Goal: Task Accomplishment & Management: Complete application form

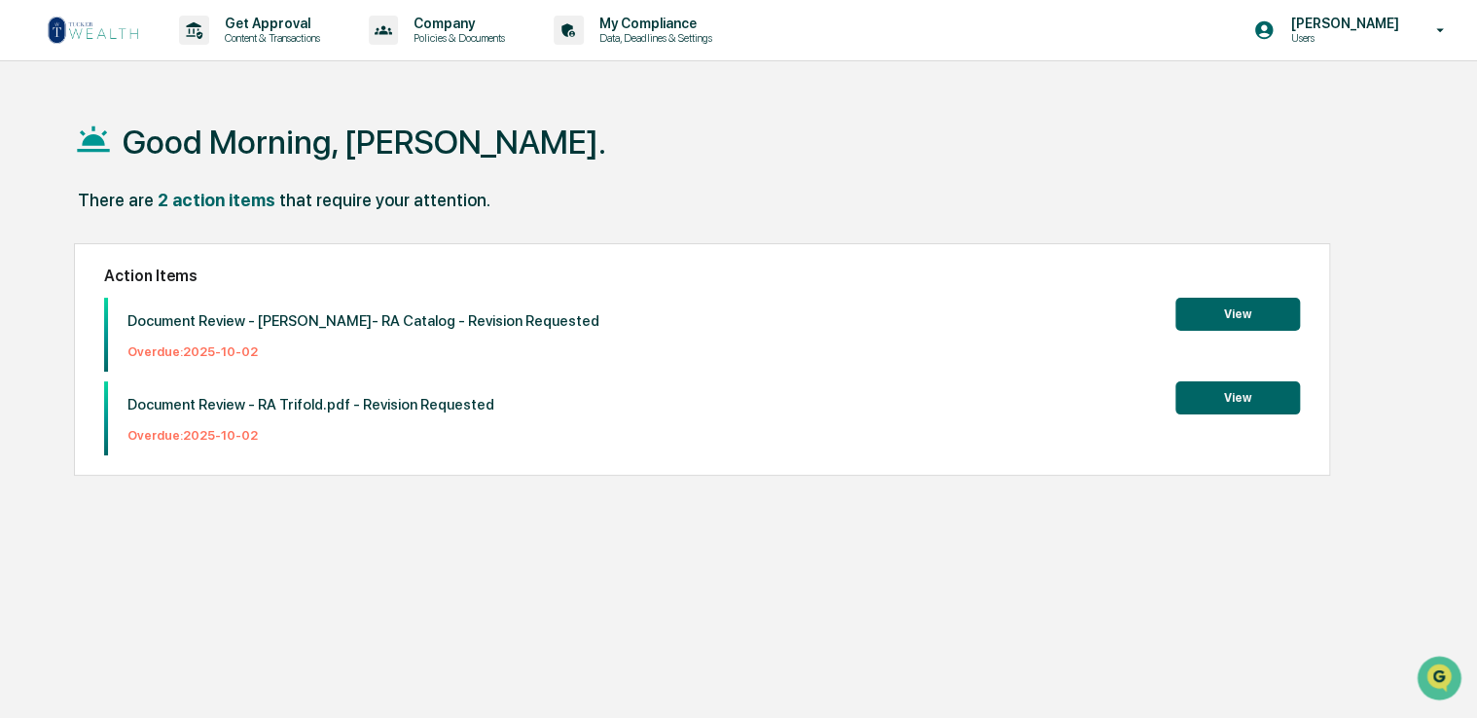
click at [103, 27] on img at bounding box center [93, 30] width 93 height 31
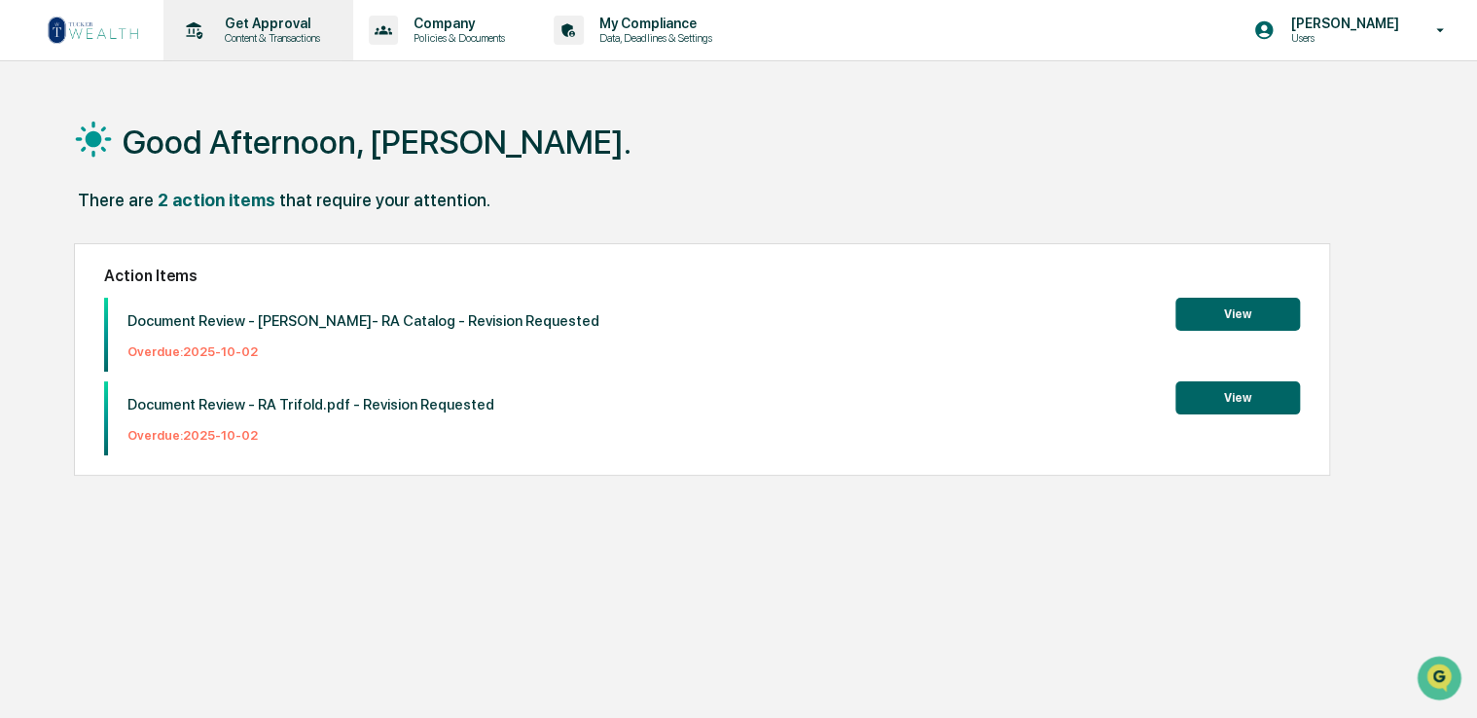
click at [251, 41] on p "Content & Transactions" at bounding box center [269, 38] width 121 height 14
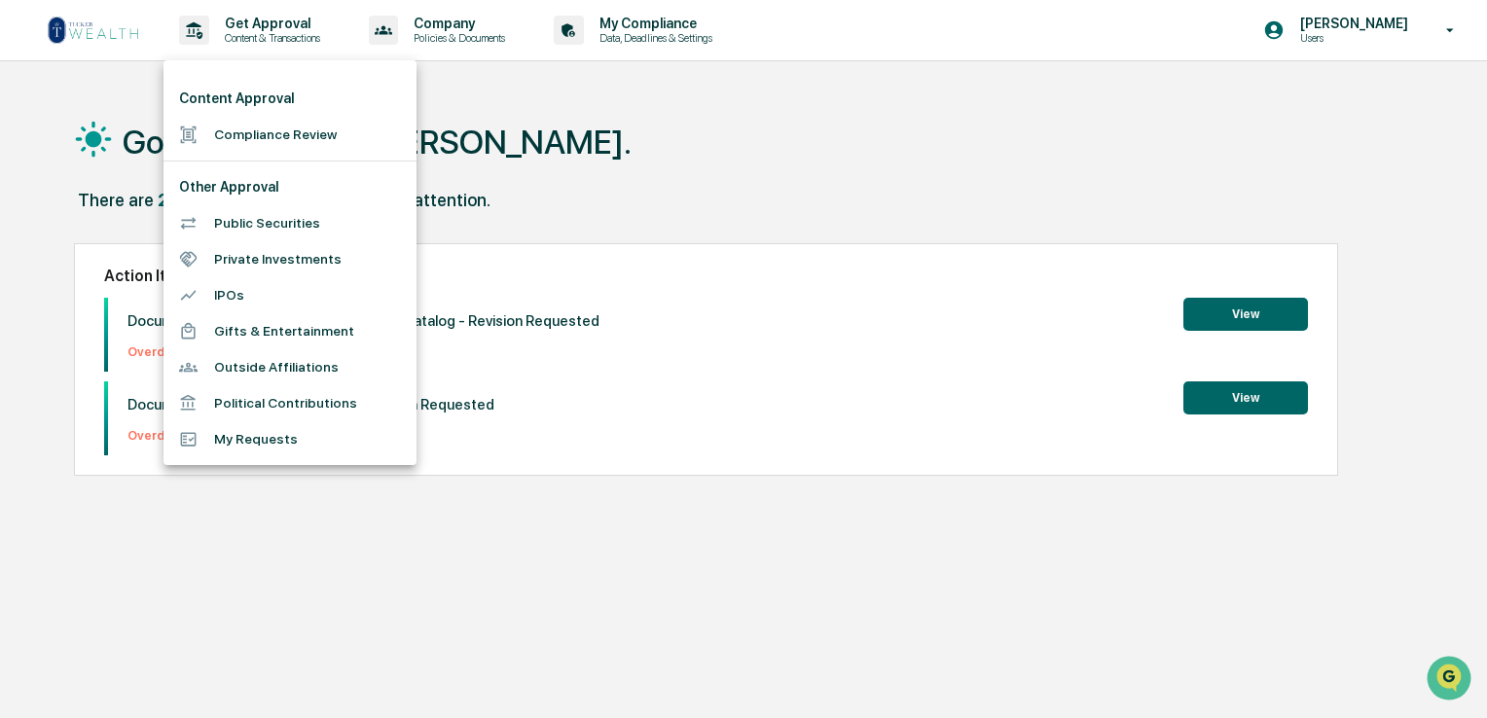
click at [287, 127] on li "Compliance Review" at bounding box center [289, 135] width 253 height 36
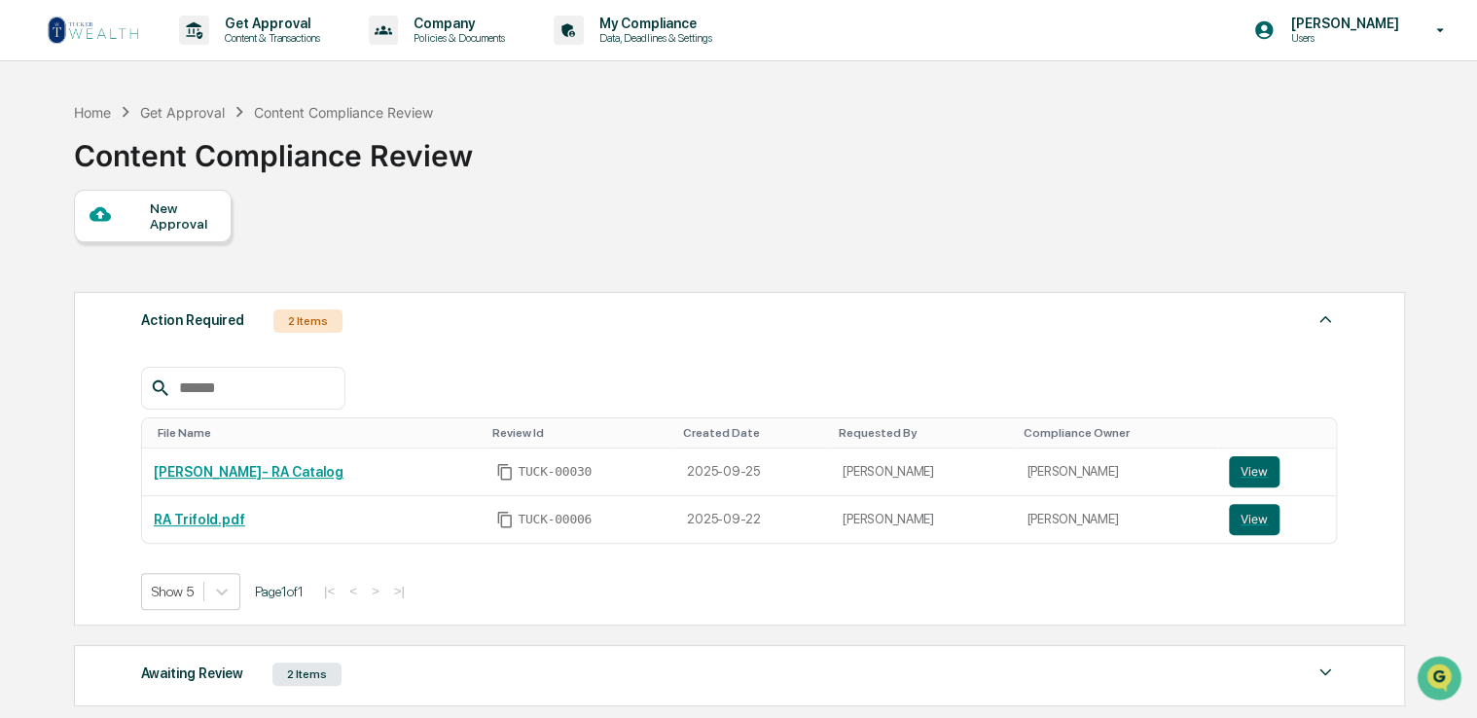
click at [185, 216] on div "New Approval" at bounding box center [182, 215] width 65 height 31
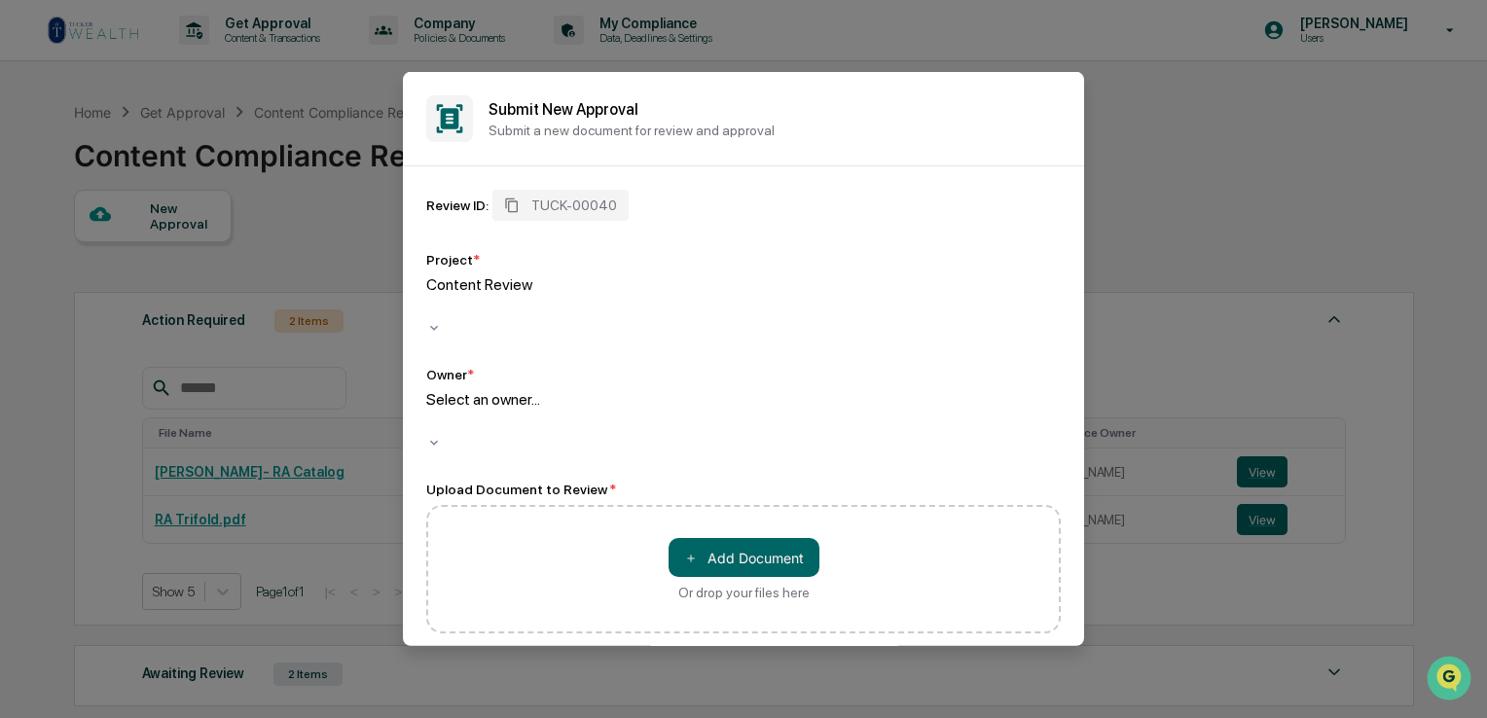
click at [431, 411] on div at bounding box center [429, 422] width 3 height 22
click at [743, 538] on button "＋ Add Document" at bounding box center [744, 557] width 151 height 39
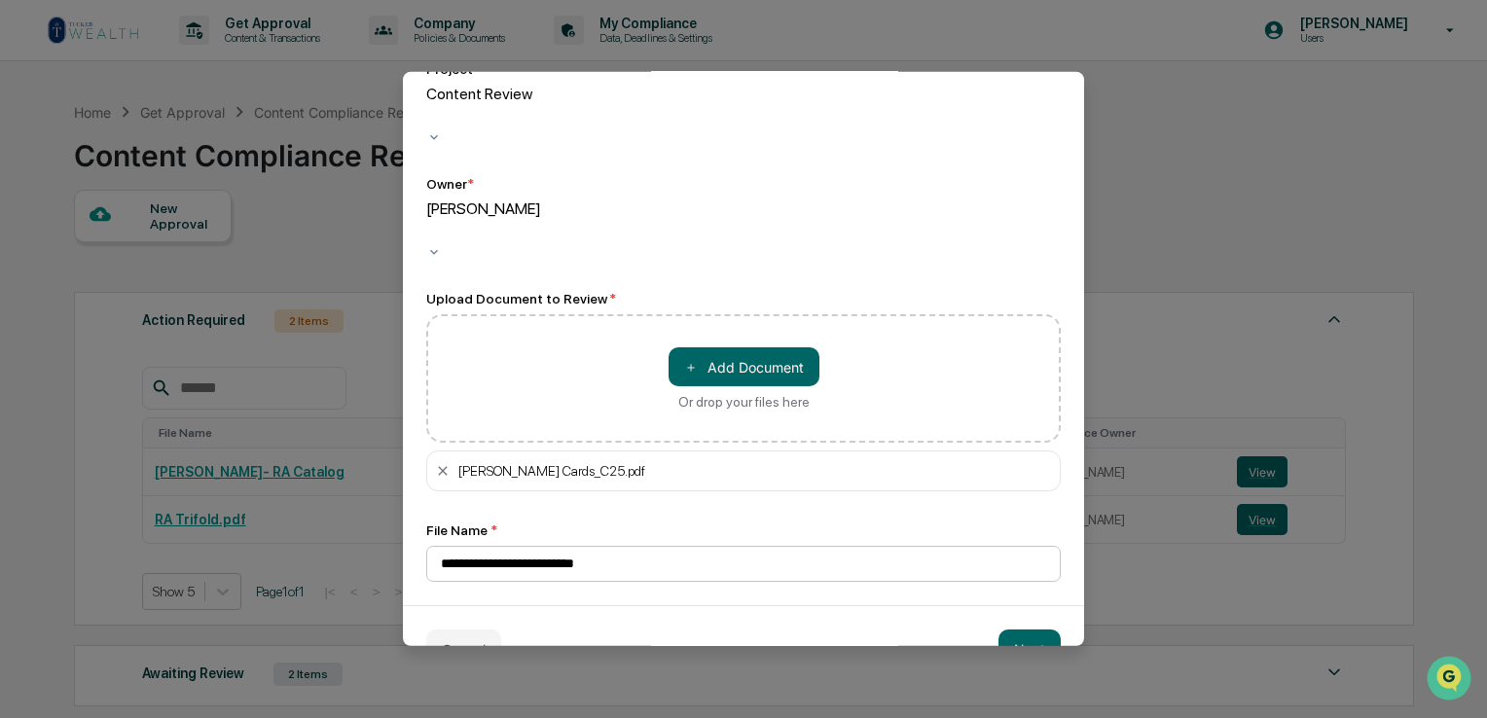
scroll to position [194, 0]
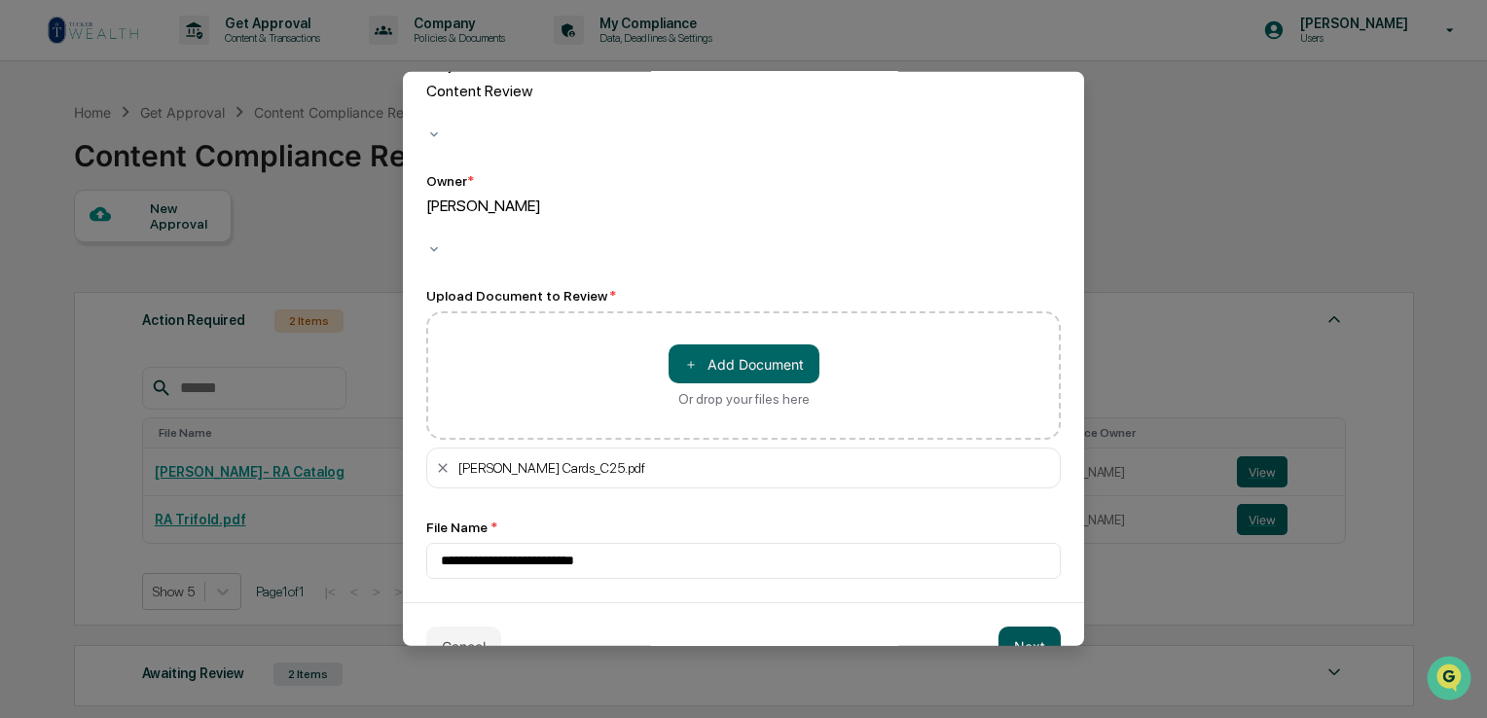
click at [1009, 627] on button "Next" at bounding box center [1029, 646] width 62 height 39
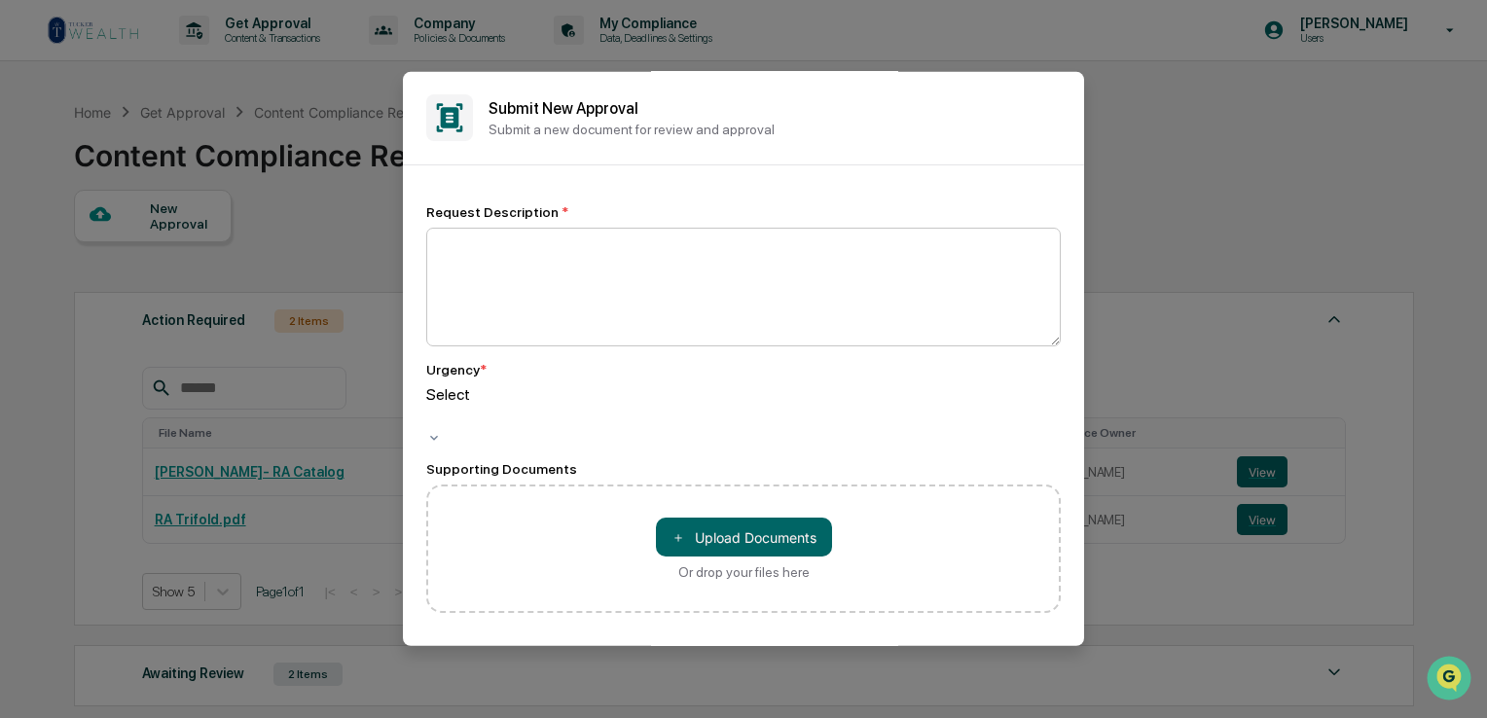
scroll to position [0, 0]
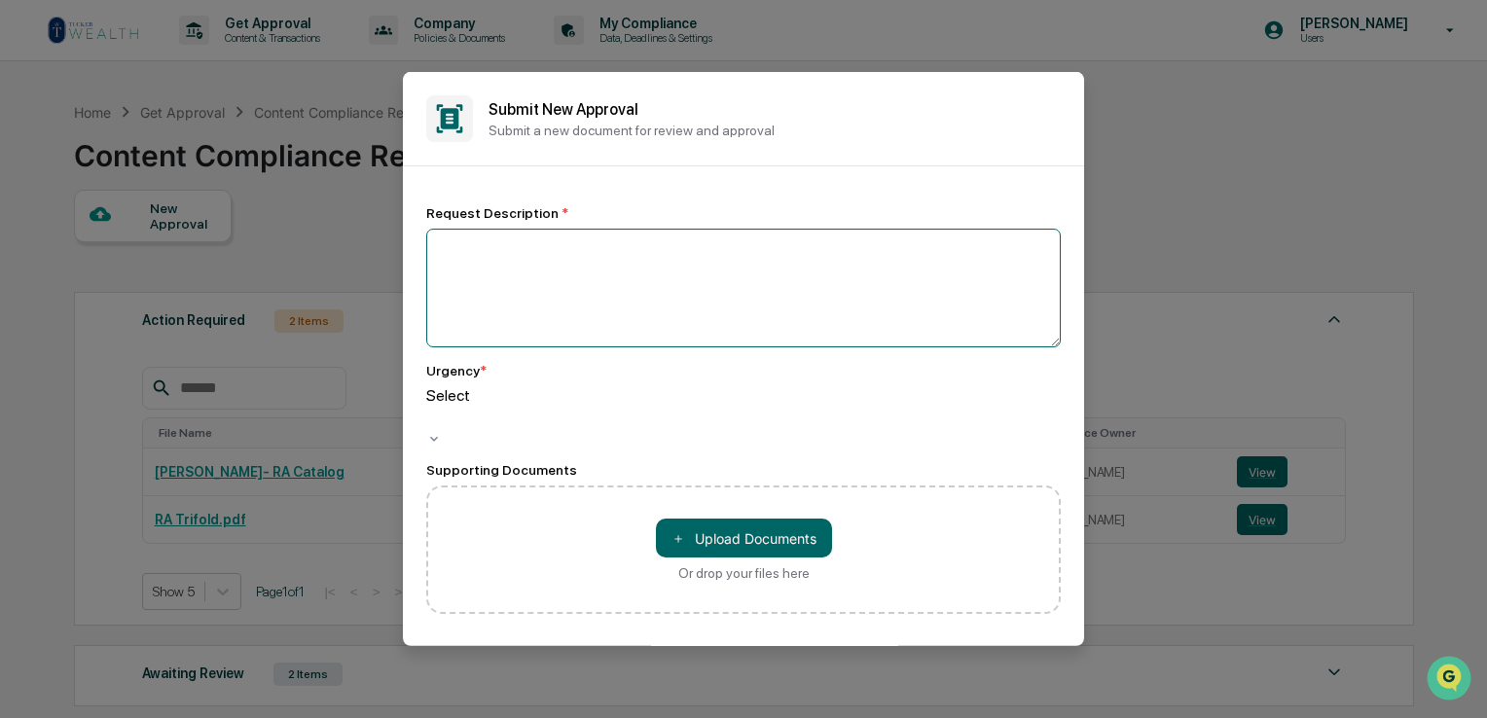
click at [659, 278] on textarea at bounding box center [743, 288] width 634 height 119
type textarea "**********"
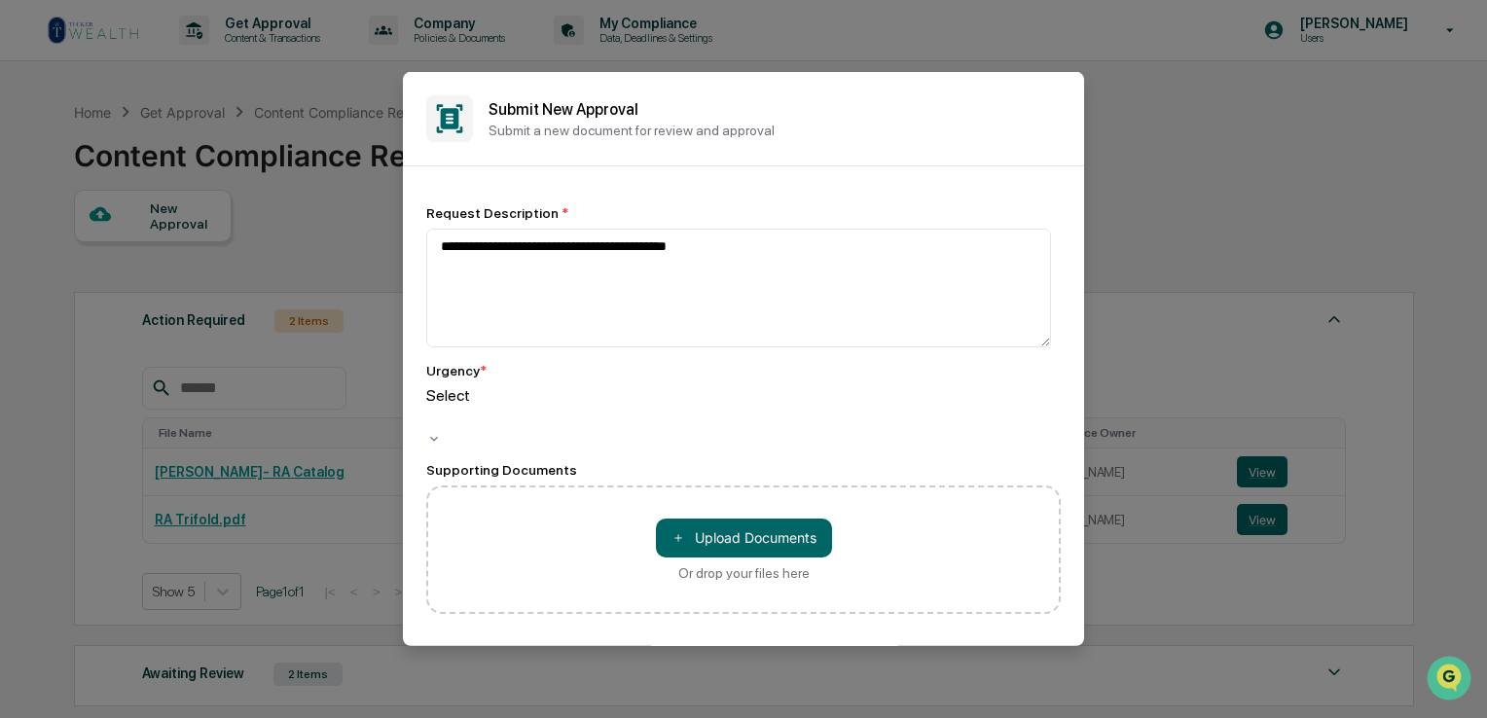
click at [431, 411] on div at bounding box center [429, 417] width 3 height 22
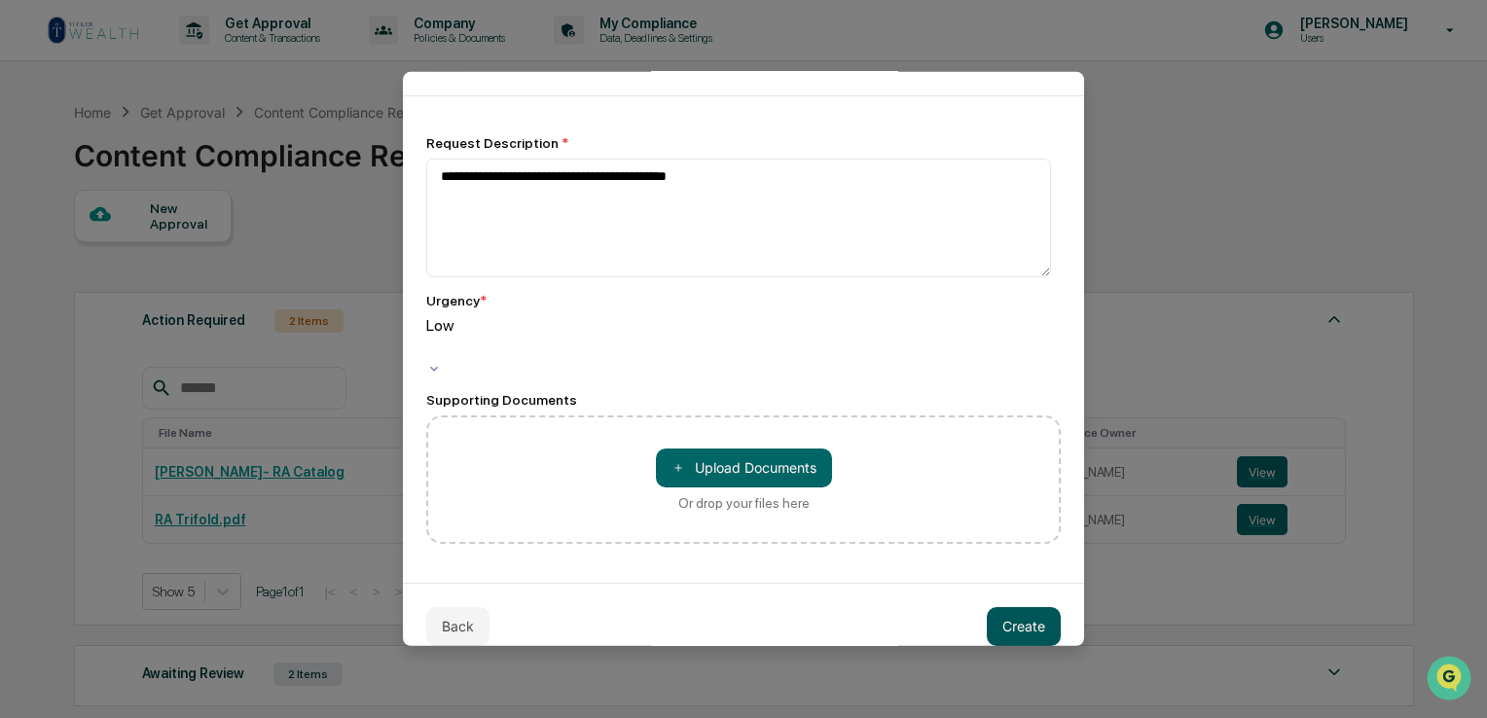
click at [1023, 609] on button "Create" at bounding box center [1024, 625] width 74 height 39
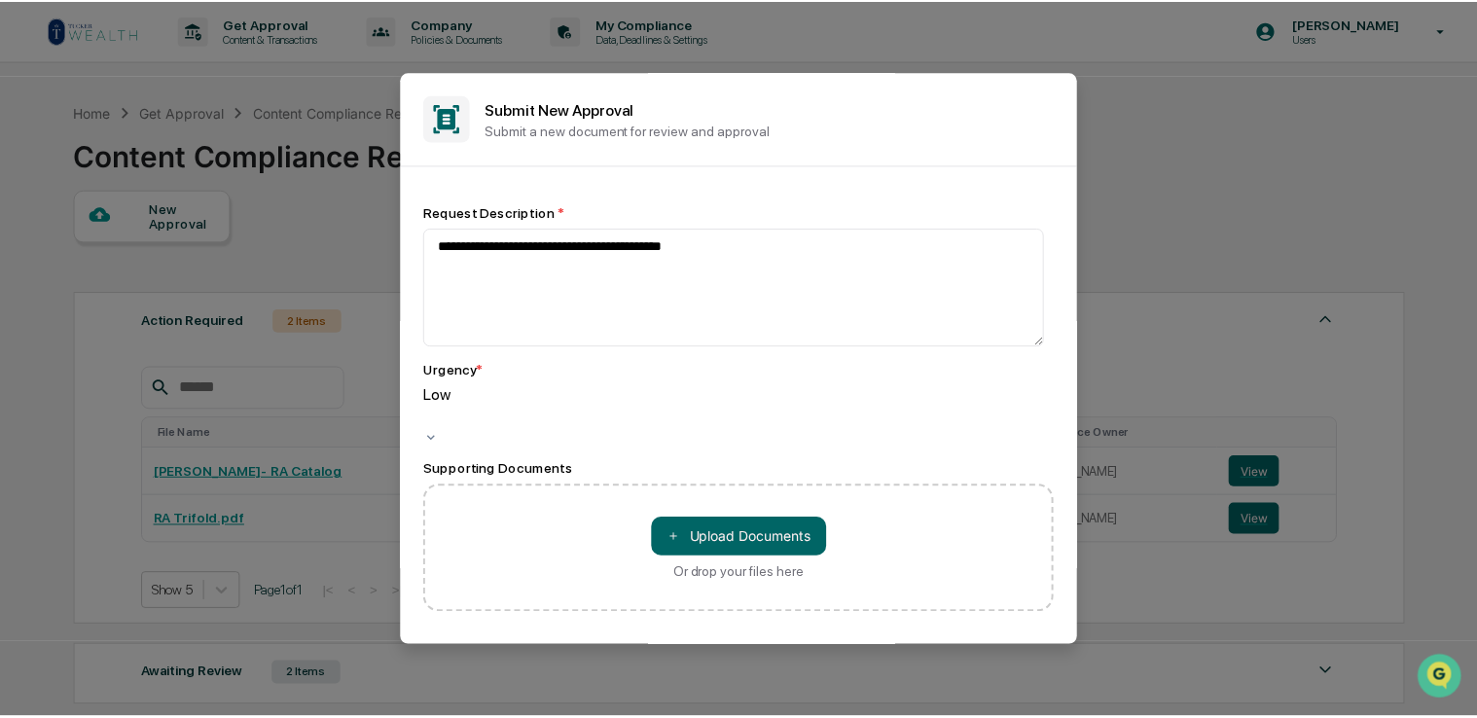
scroll to position [0, 0]
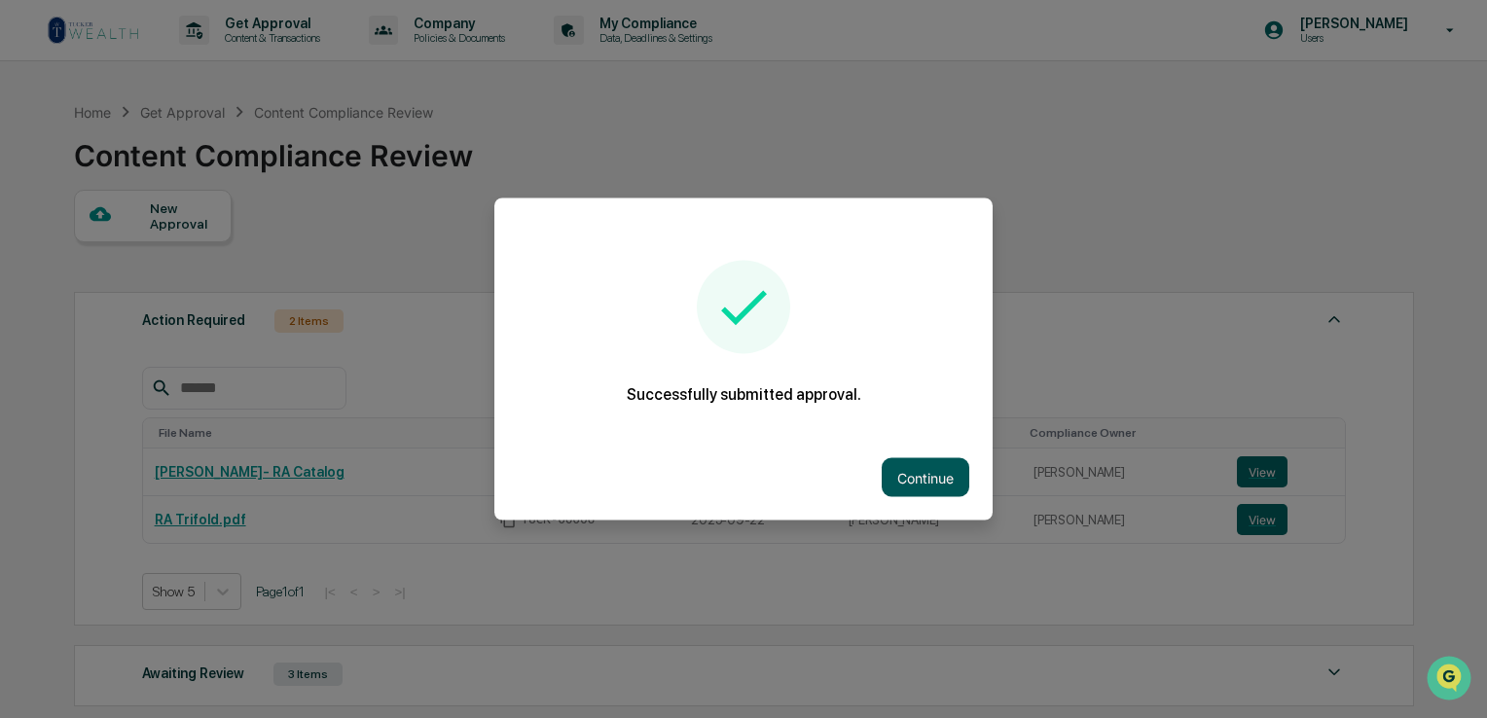
click at [888, 467] on button "Continue" at bounding box center [926, 477] width 88 height 39
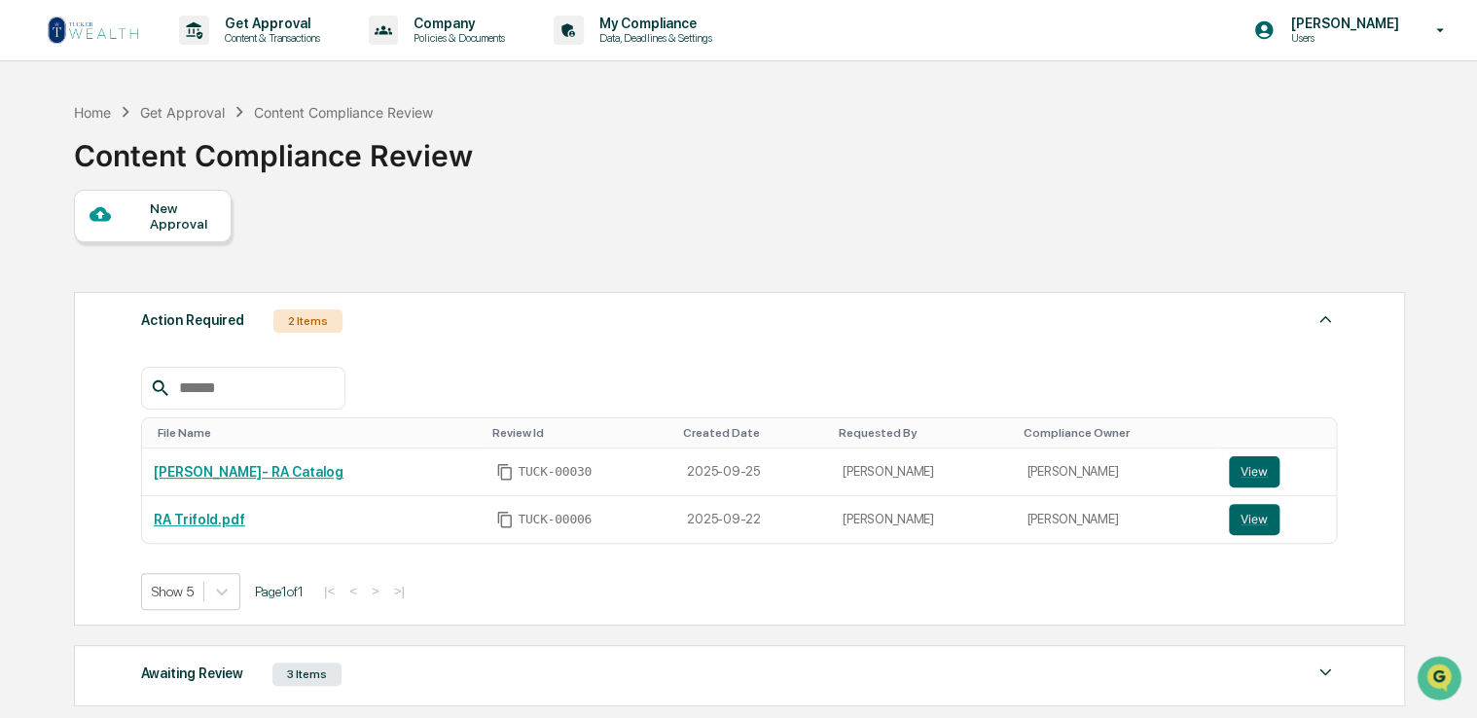
click at [147, 20] on link at bounding box center [105, 30] width 117 height 60
